Goal: Task Accomplishment & Management: Manage account settings

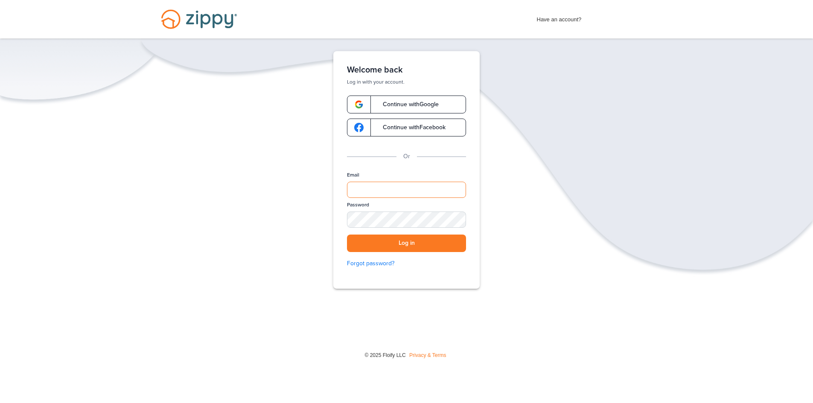
click at [393, 190] on input "Email" at bounding box center [406, 190] width 119 height 16
click at [540, 176] on div "Verify your Email We just resent an email with a link to set your password to .…" at bounding box center [406, 196] width 813 height 291
click at [393, 106] on span "Continue with Google" at bounding box center [406, 105] width 64 height 6
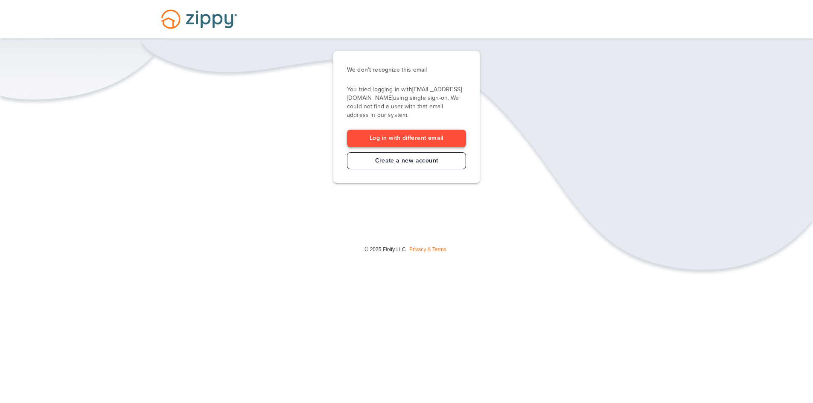
click at [406, 137] on link "Log in with different email" at bounding box center [406, 139] width 119 height 18
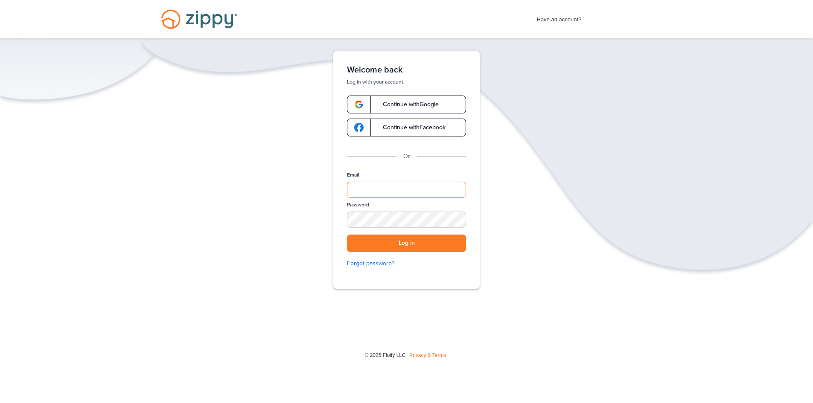
click at [367, 190] on input "Email" at bounding box center [406, 190] width 119 height 16
